Goal: Navigation & Orientation: Find specific page/section

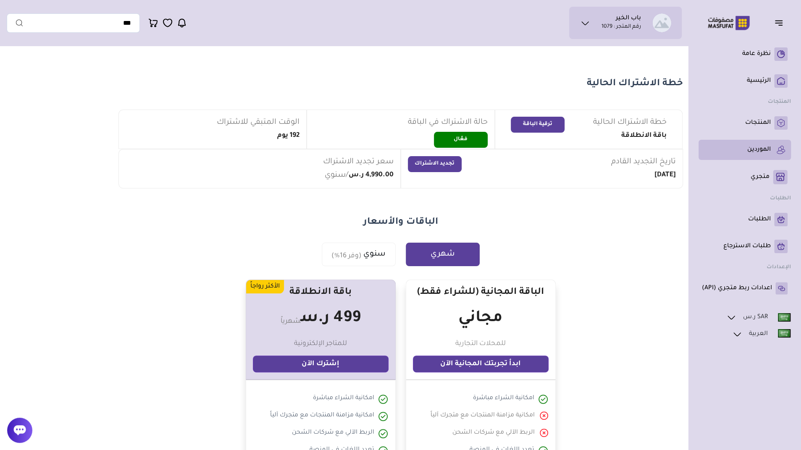
click at [760, 153] on p "الموردين" at bounding box center [760, 150] width 24 height 8
